Goal: Information Seeking & Learning: Learn about a topic

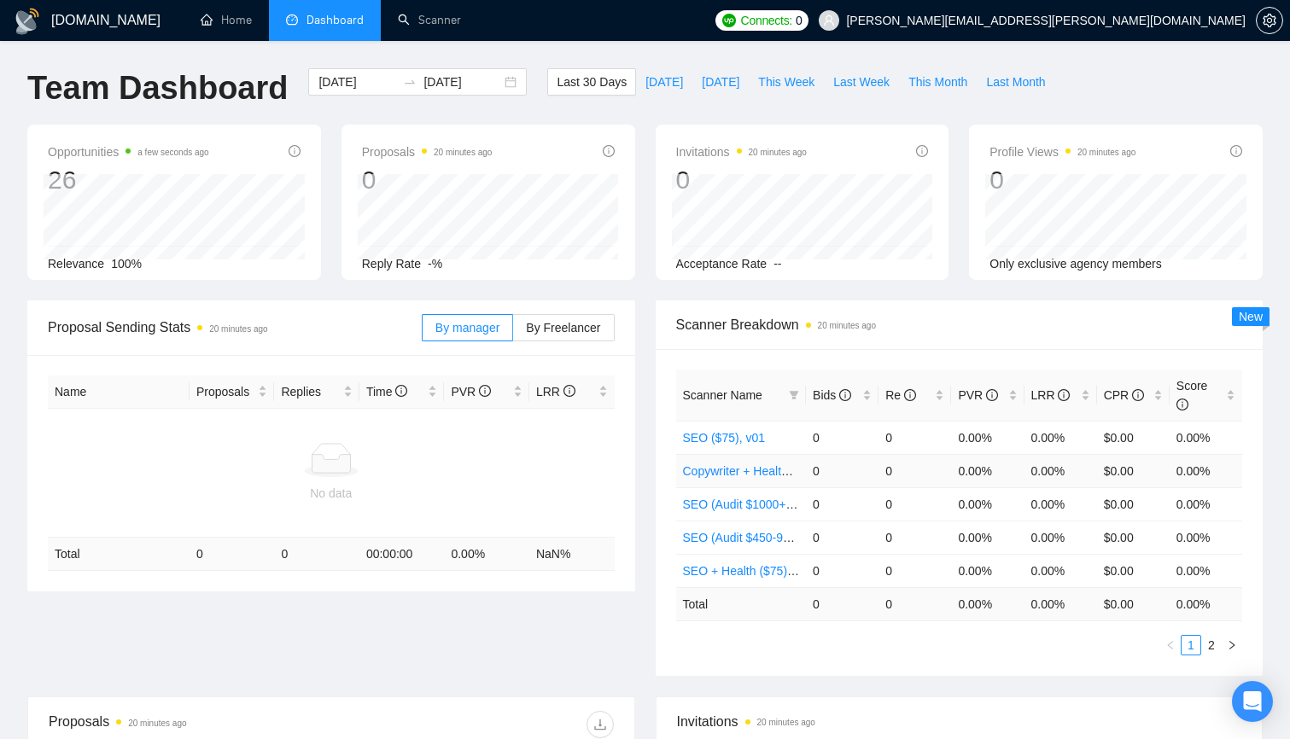
click at [741, 470] on link "Copywriter + Health ($75), v01" at bounding box center [764, 471] width 162 height 14
